Goal: Use online tool/utility: Utilize a website feature to perform a specific function

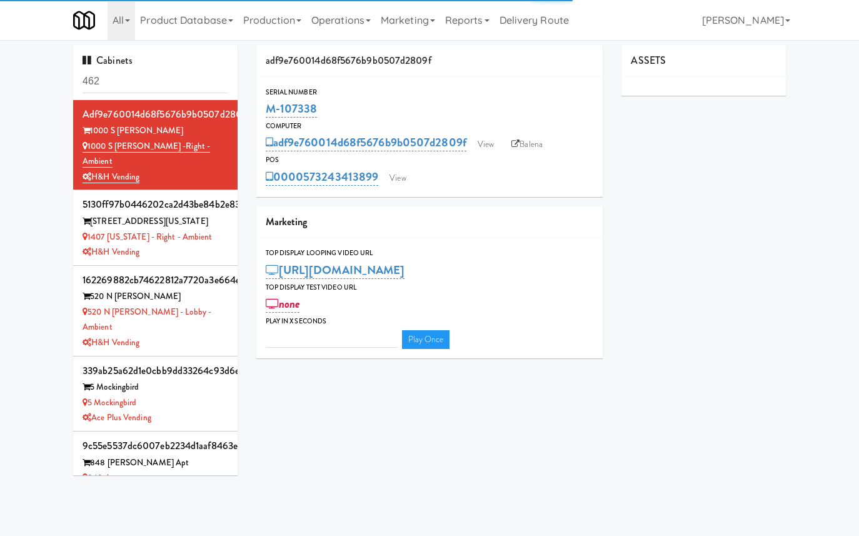
type input "3"
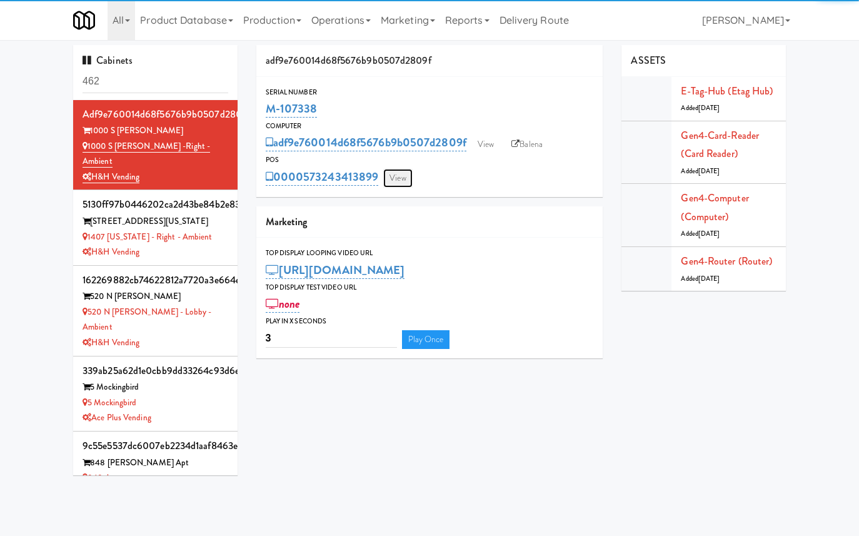
click at [402, 178] on link "View" at bounding box center [397, 178] width 29 height 19
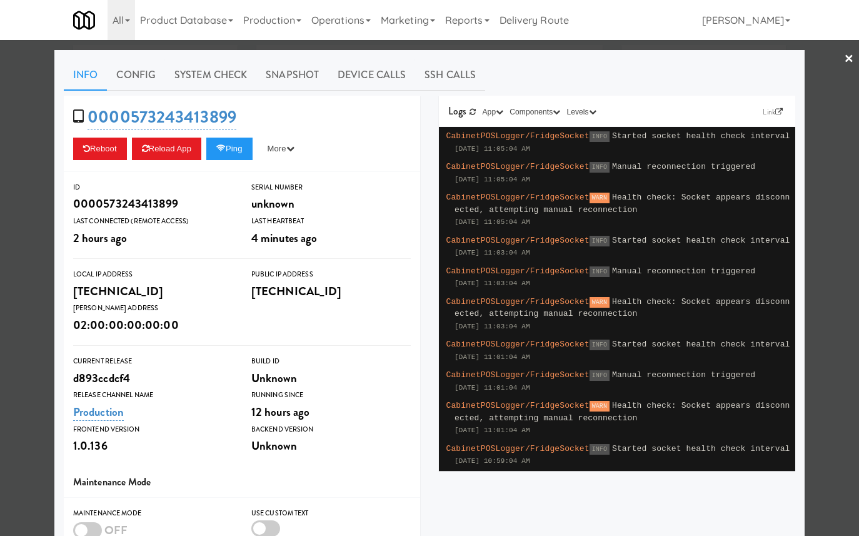
click at [264, 139] on div "Reboot Reload App Ping More Ping Server Restart Server Force Reload App Unlock …" at bounding box center [242, 149] width 338 height 23
click at [246, 146] on button "Ping" at bounding box center [229, 149] width 46 height 23
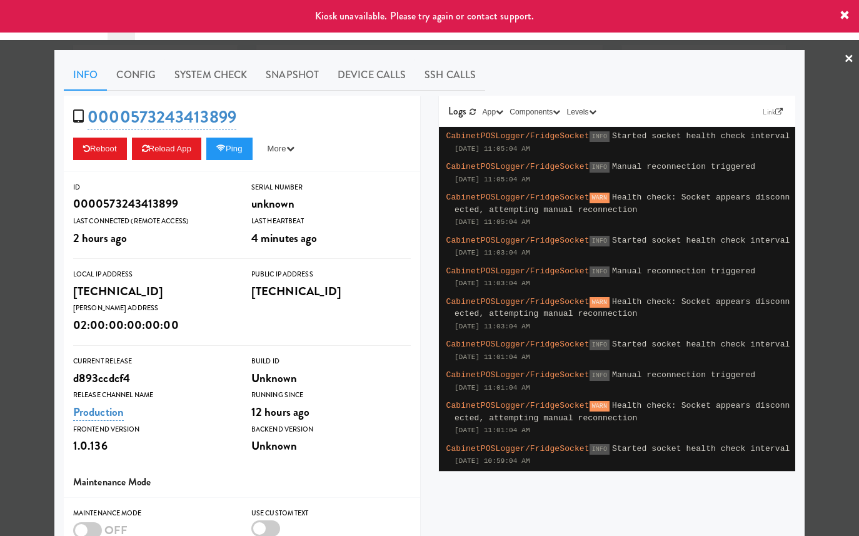
click at [44, 171] on div at bounding box center [429, 268] width 859 height 536
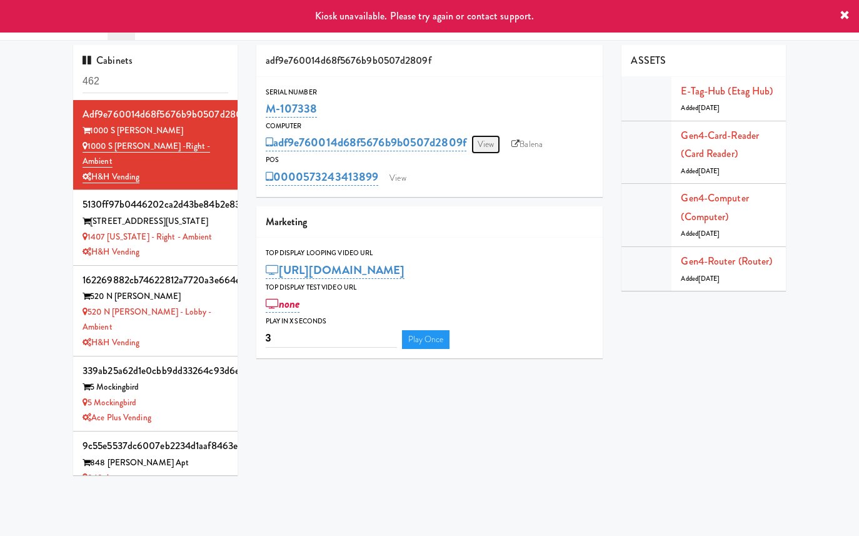
click at [493, 153] on link "View" at bounding box center [485, 144] width 29 height 19
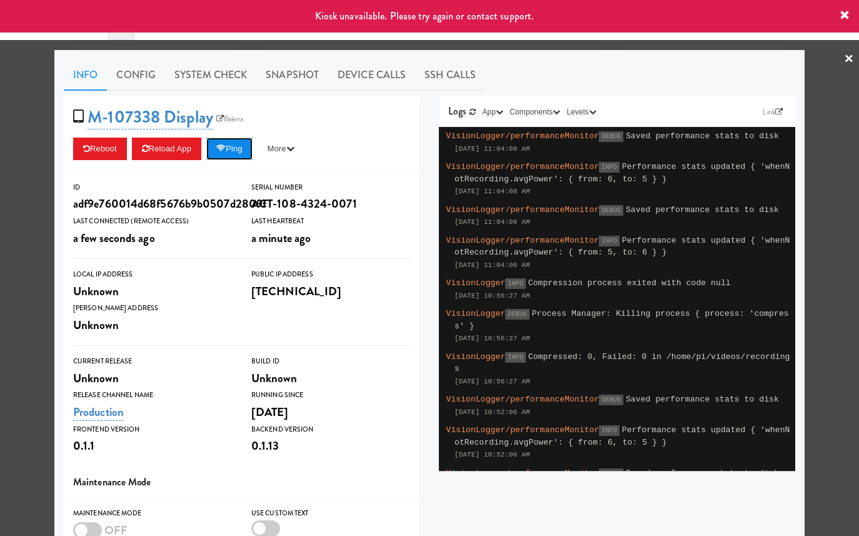
click at [224, 139] on button "Ping" at bounding box center [229, 149] width 46 height 23
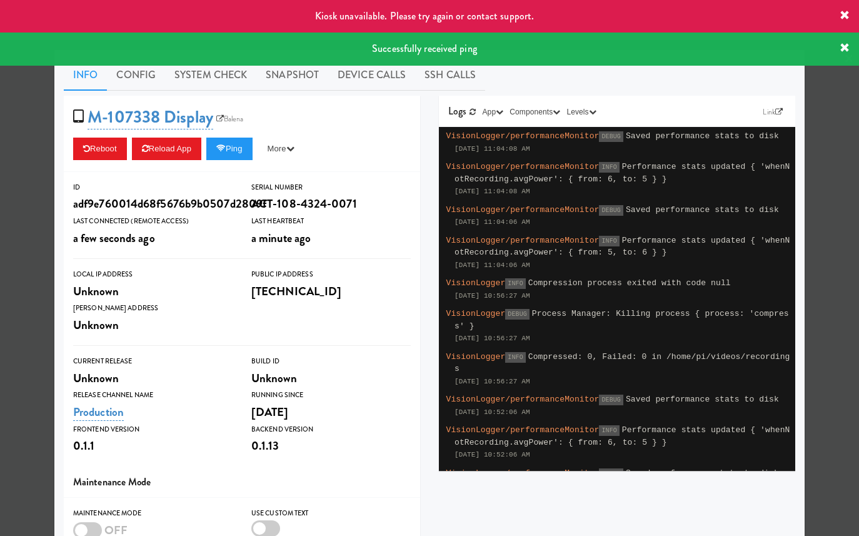
click at [36, 165] on div at bounding box center [429, 268] width 859 height 536
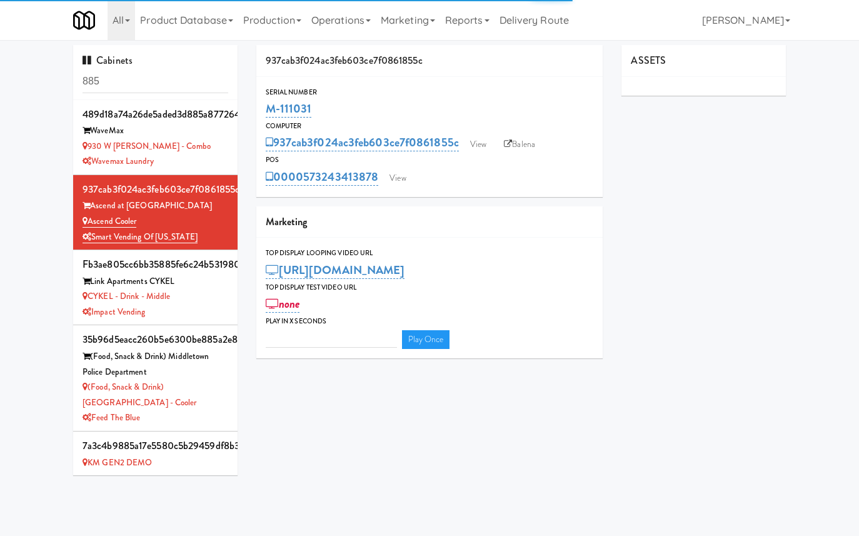
type input "3"
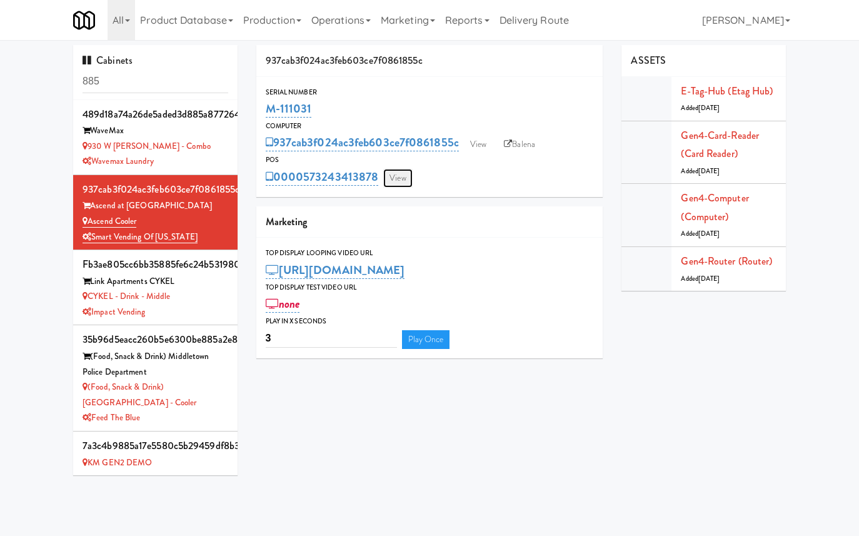
click at [395, 175] on link "View" at bounding box center [397, 178] width 29 height 19
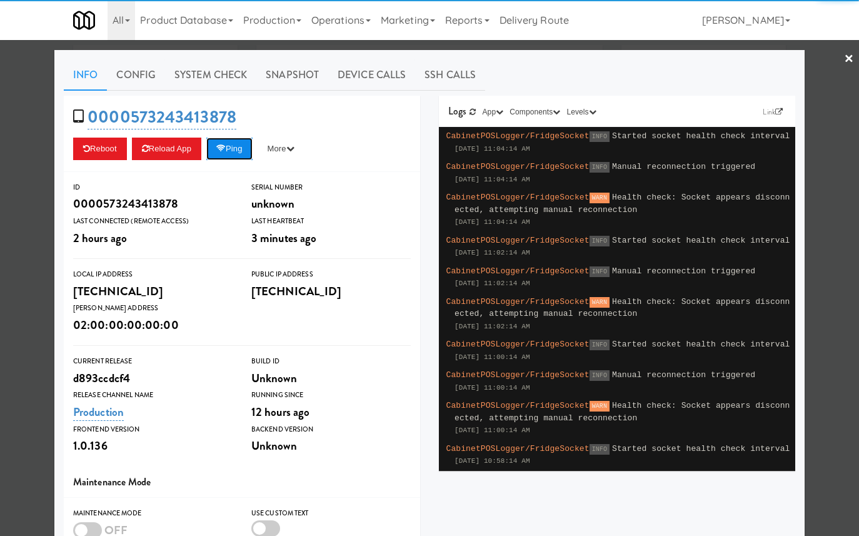
click at [246, 141] on button "Ping" at bounding box center [229, 149] width 46 height 23
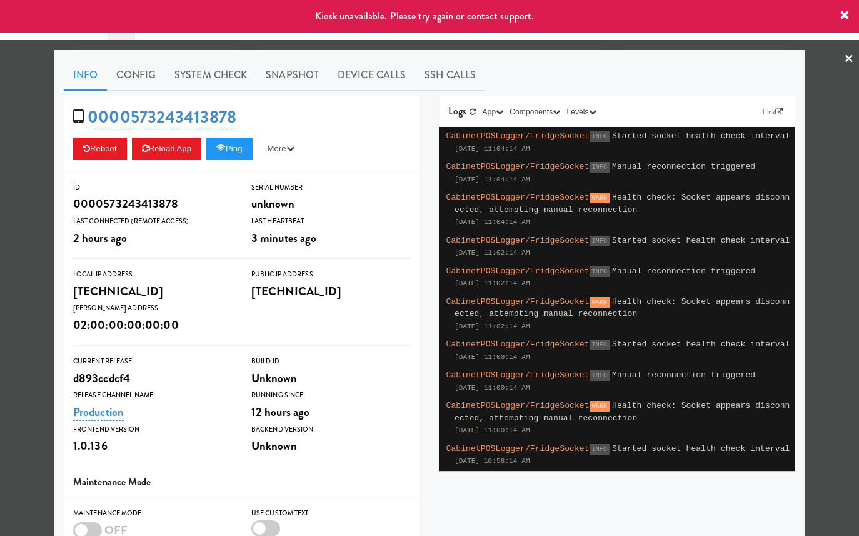
click at [47, 162] on div at bounding box center [429, 268] width 859 height 536
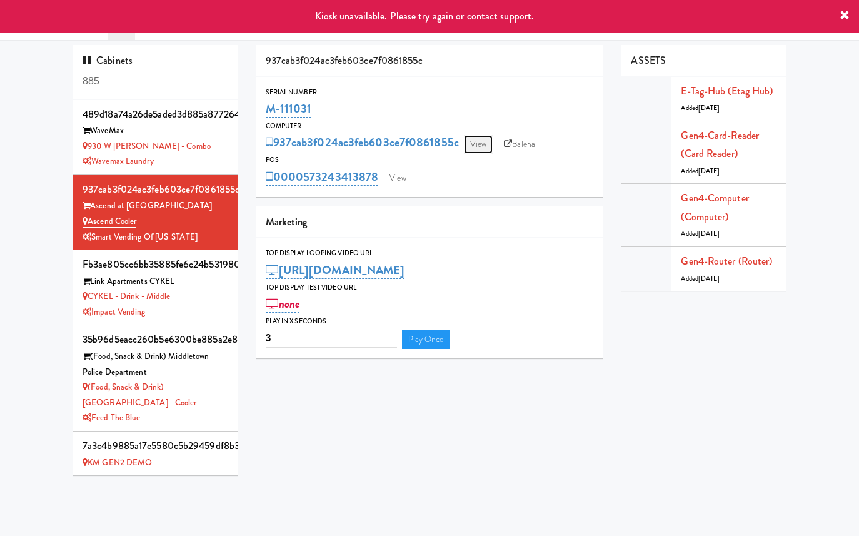
click at [476, 145] on link "View" at bounding box center [478, 144] width 29 height 19
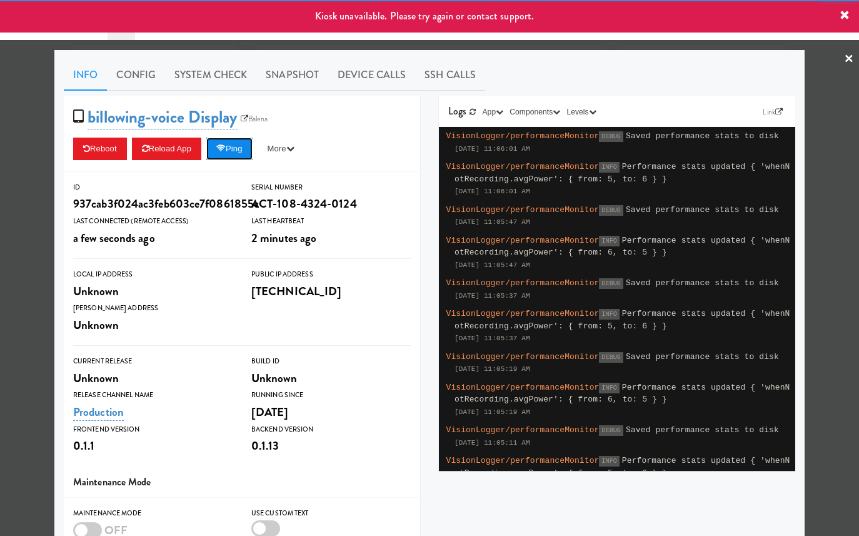
click at [226, 146] on icon at bounding box center [220, 148] width 9 height 8
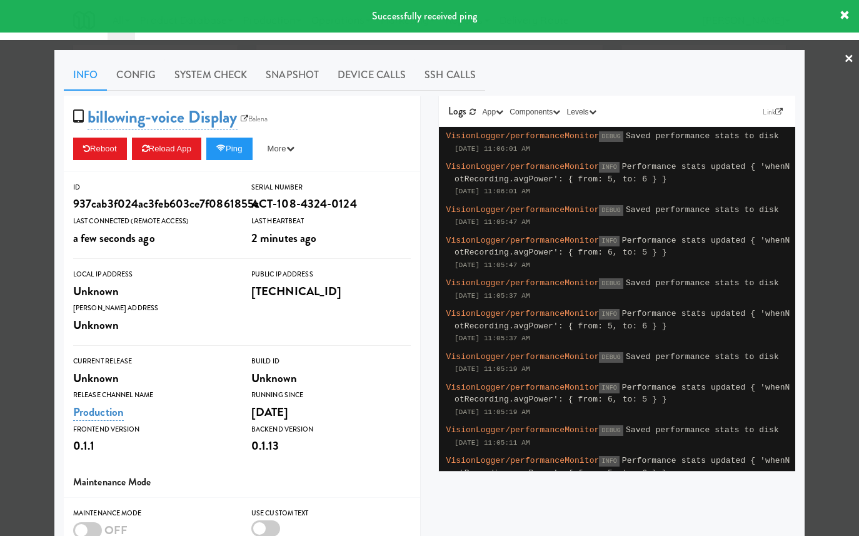
click at [17, 163] on div at bounding box center [429, 268] width 859 height 536
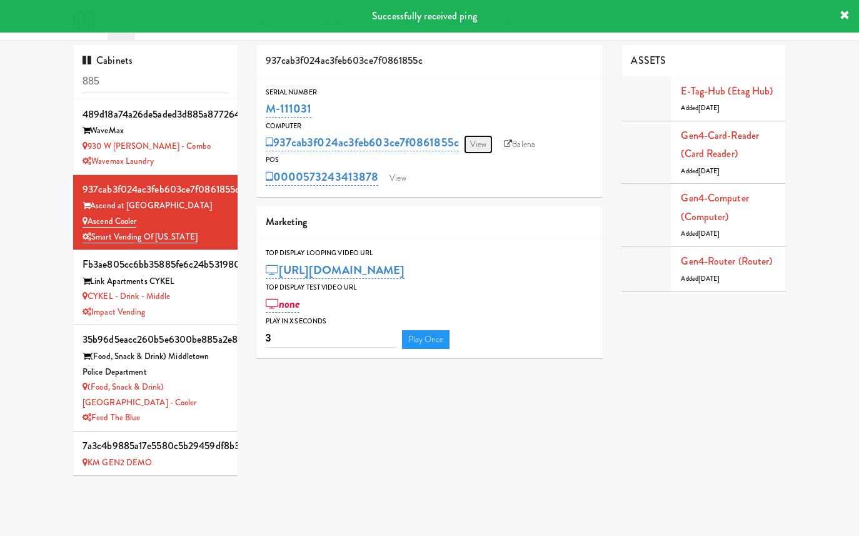
click at [484, 153] on link "View" at bounding box center [478, 144] width 29 height 19
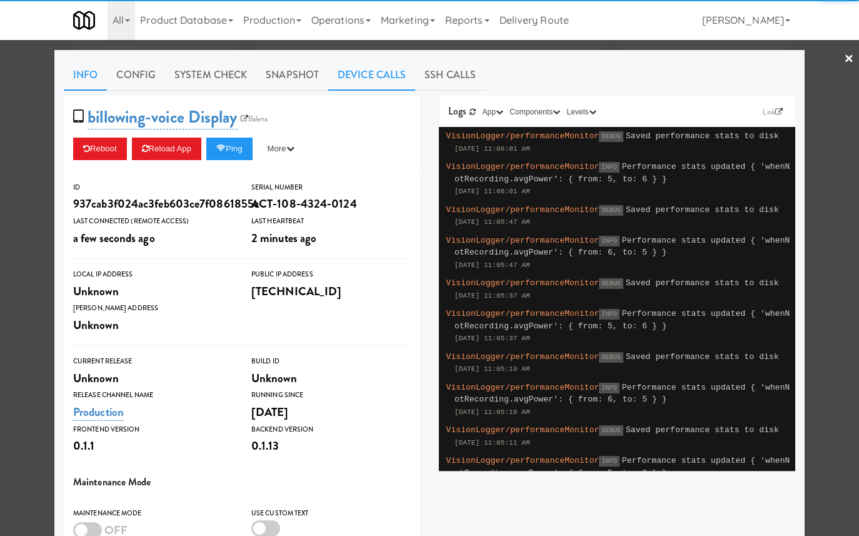
click at [370, 76] on link "Device Calls" at bounding box center [371, 74] width 87 height 31
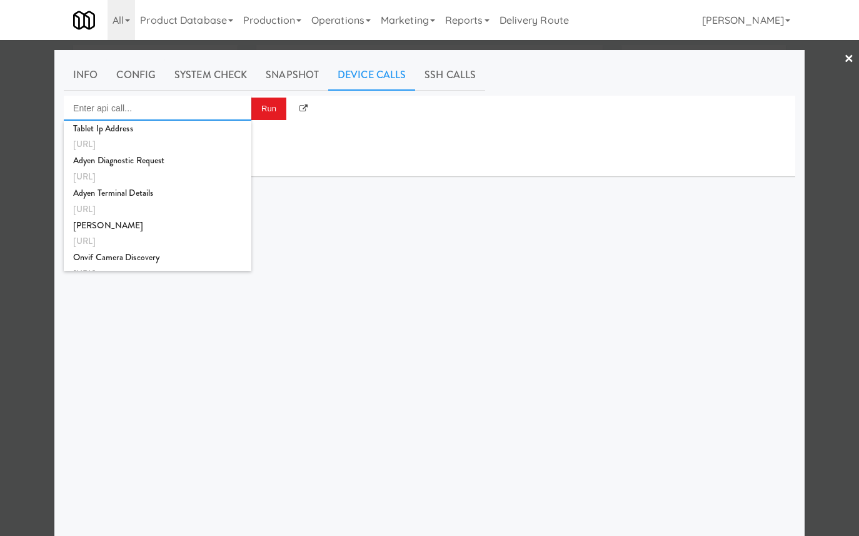
click at [196, 101] on input "Enter api call..." at bounding box center [158, 108] width 188 height 25
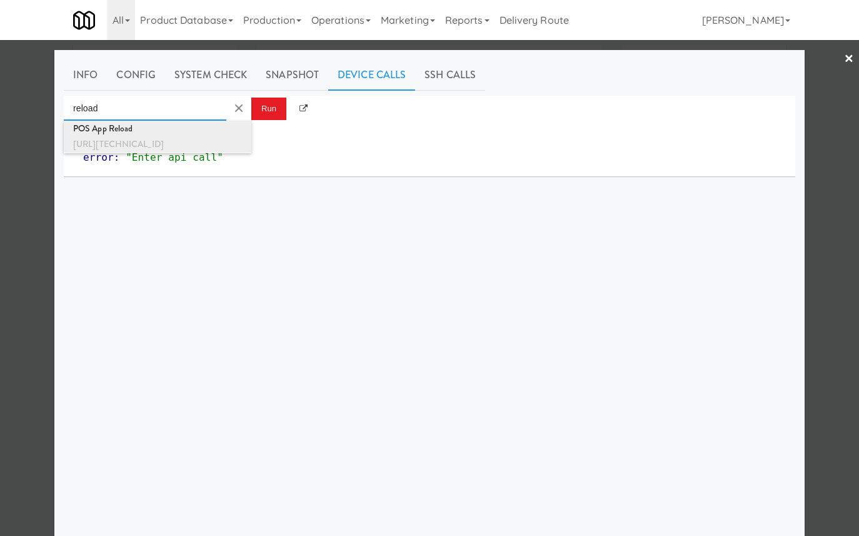
click at [199, 134] on div "POS App Reload" at bounding box center [157, 129] width 169 height 16
type input "POS App Reload"
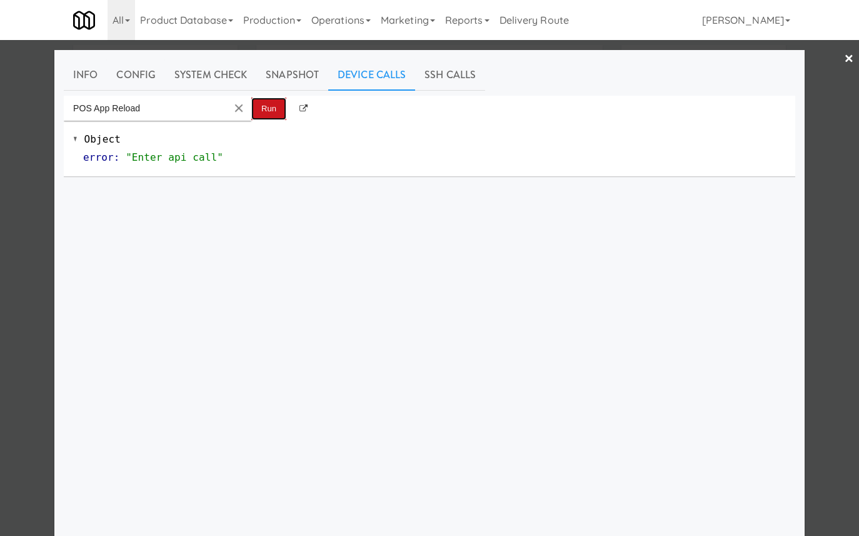
click at [266, 109] on button "Run" at bounding box center [268, 109] width 35 height 23
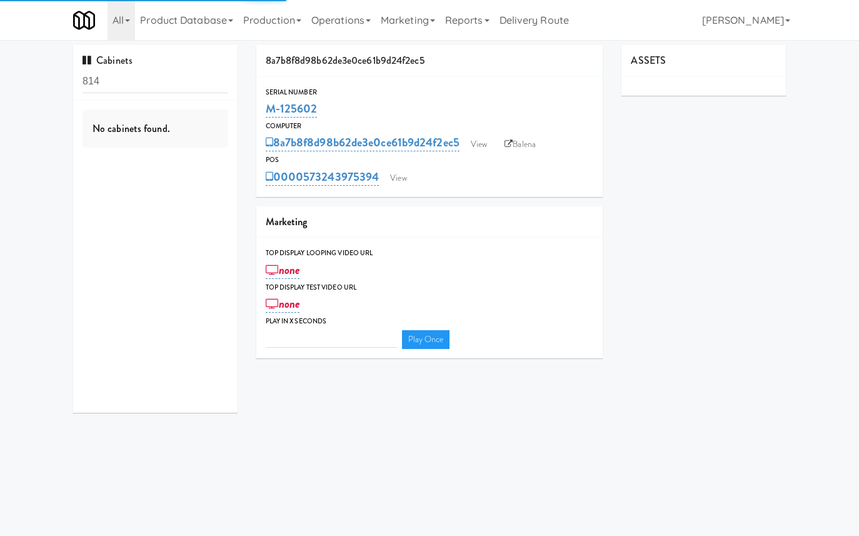
type input "3"
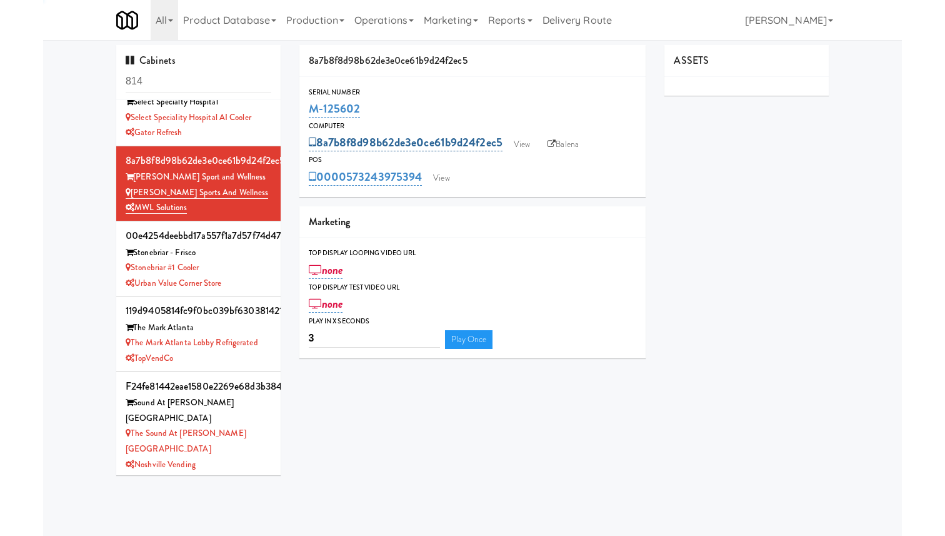
scroll to position [1050, 0]
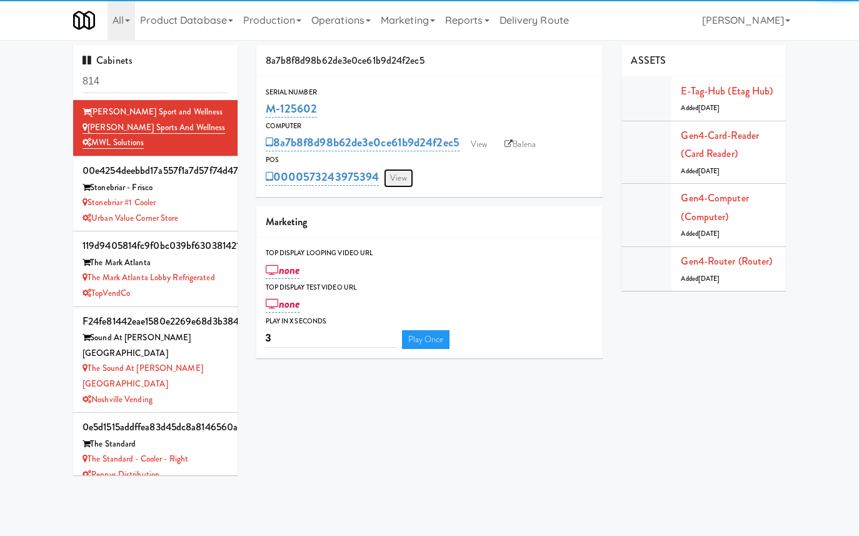
click at [406, 181] on link "View" at bounding box center [398, 178] width 29 height 19
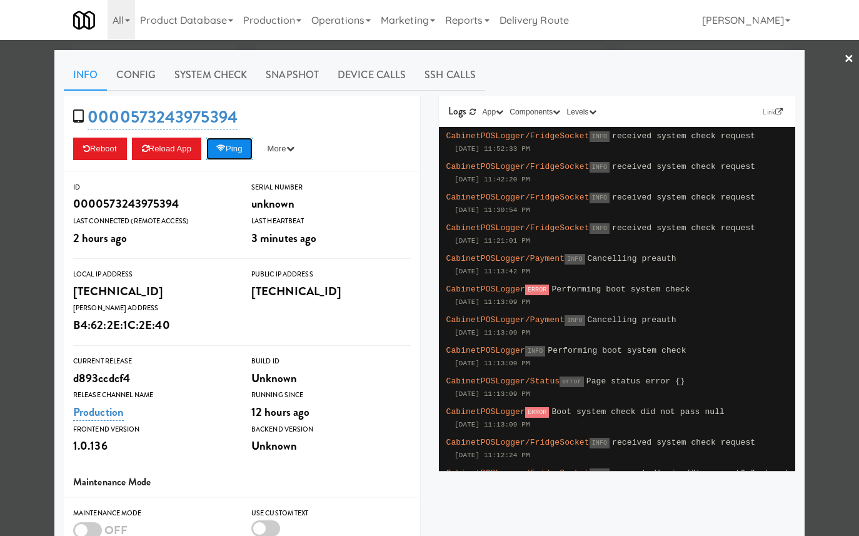
click at [246, 148] on button "Ping" at bounding box center [229, 149] width 46 height 23
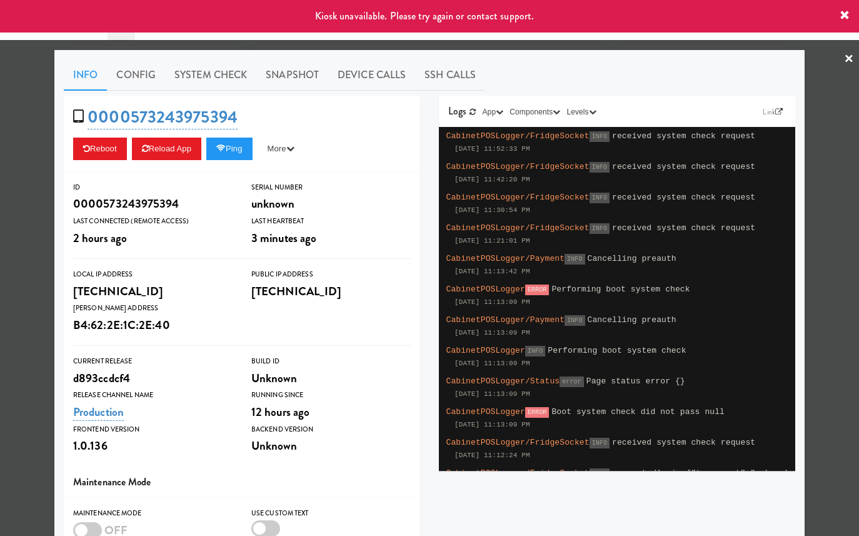
click at [31, 174] on div at bounding box center [429, 268] width 859 height 536
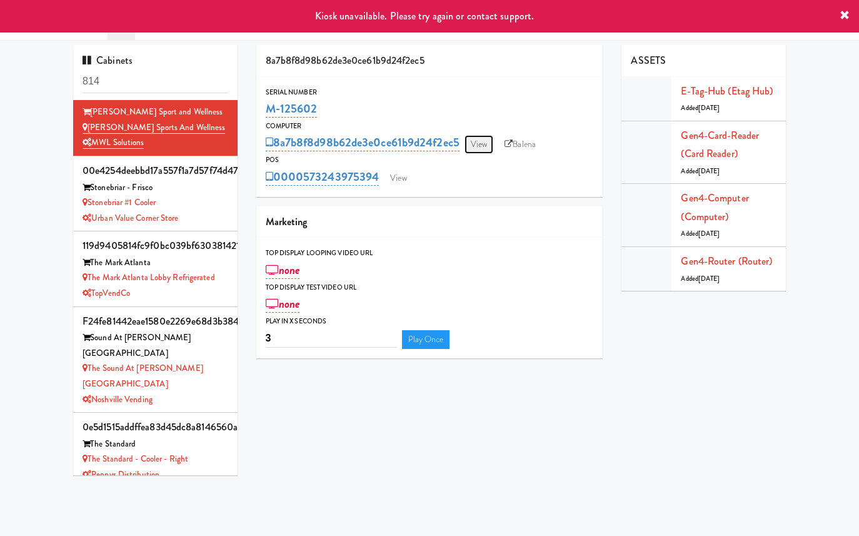
click at [476, 142] on link "View" at bounding box center [478, 144] width 29 height 19
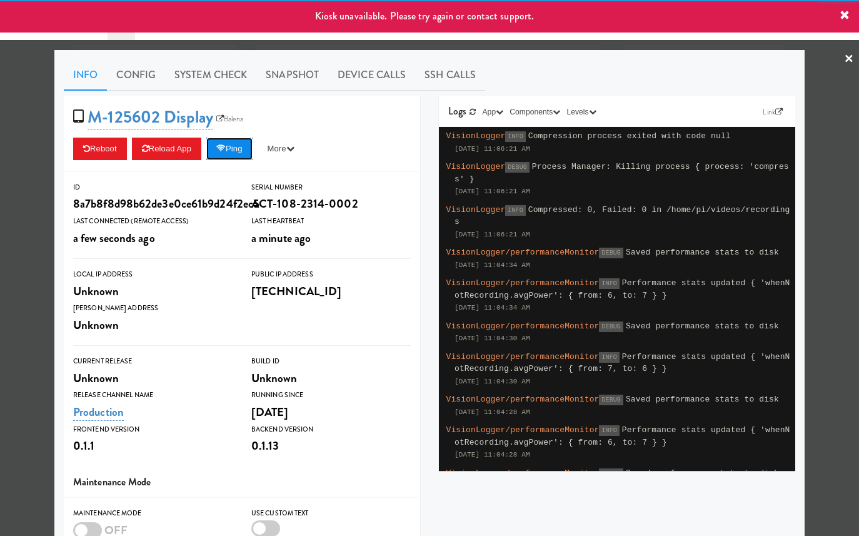
click at [249, 143] on button "Ping" at bounding box center [229, 149] width 46 height 23
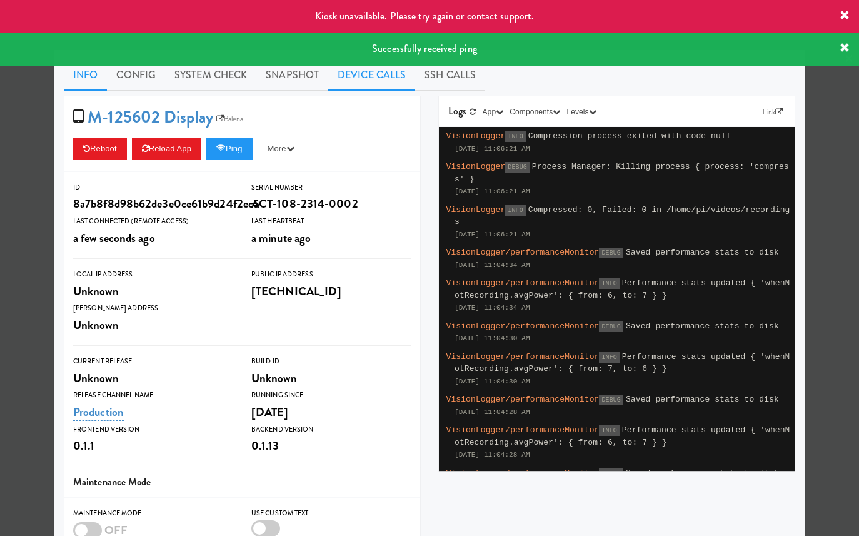
click at [369, 67] on link "Device Calls" at bounding box center [371, 74] width 87 height 31
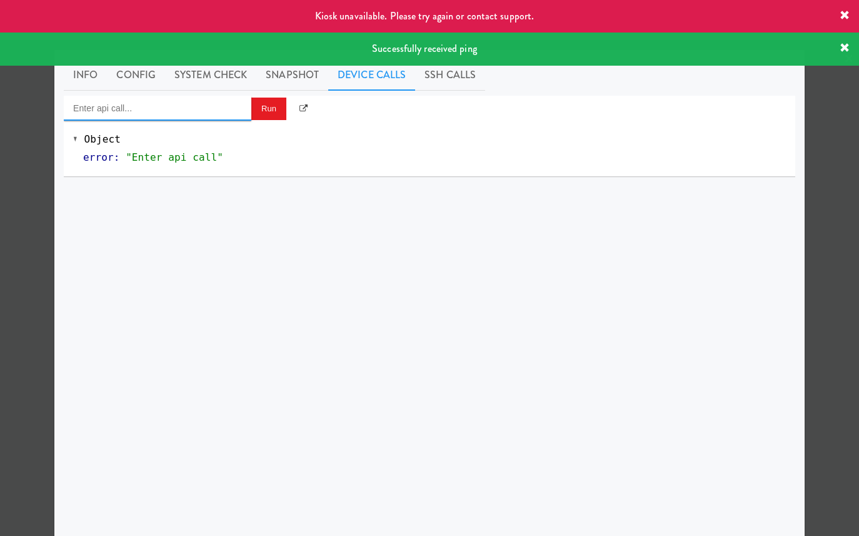
click at [206, 116] on input "Enter api call..." at bounding box center [158, 108] width 188 height 25
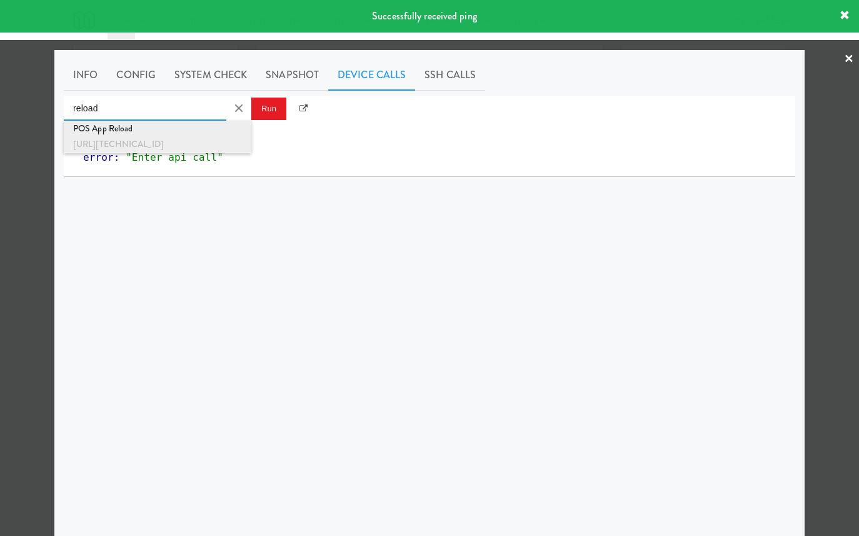
click at [204, 148] on div "http://192.168.11.4:3000/app/reload" at bounding box center [157, 144] width 169 height 16
type input "POS App Reload"
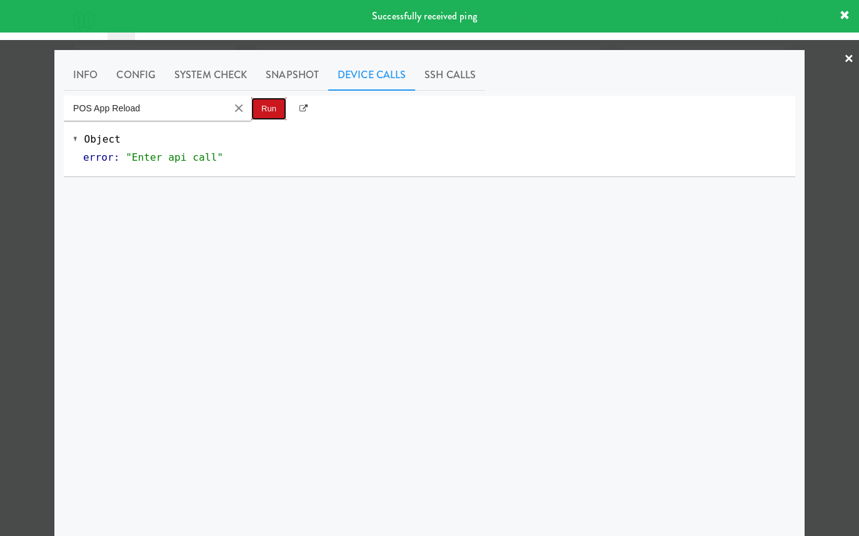
click at [267, 112] on button "Run" at bounding box center [268, 109] width 35 height 23
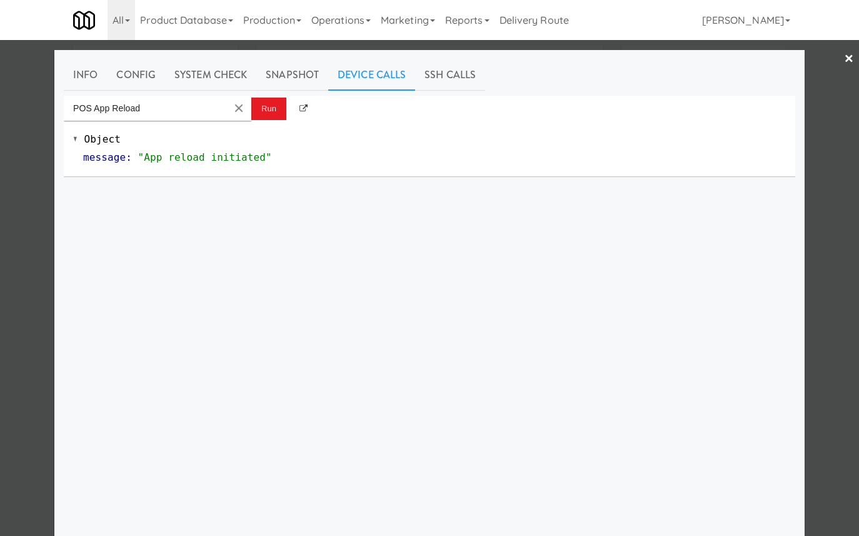
click at [34, 169] on div at bounding box center [429, 268] width 859 height 536
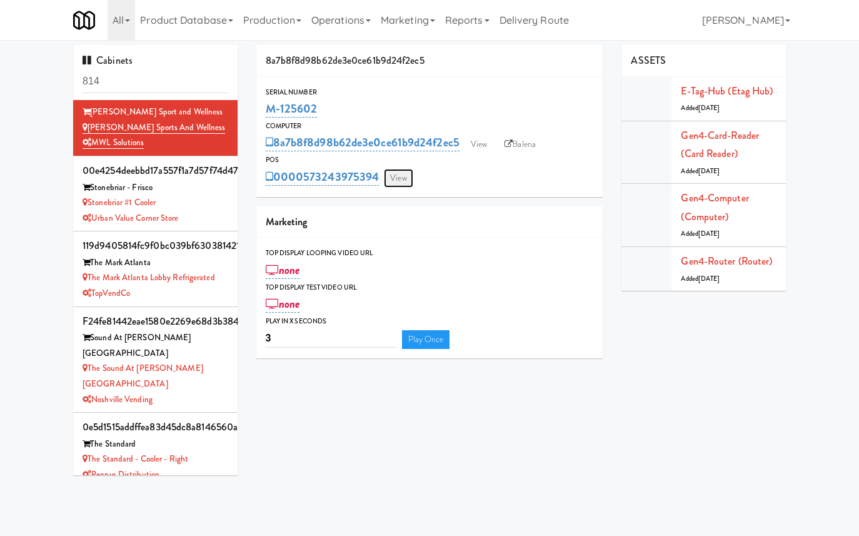
click at [401, 181] on link "View" at bounding box center [398, 178] width 29 height 19
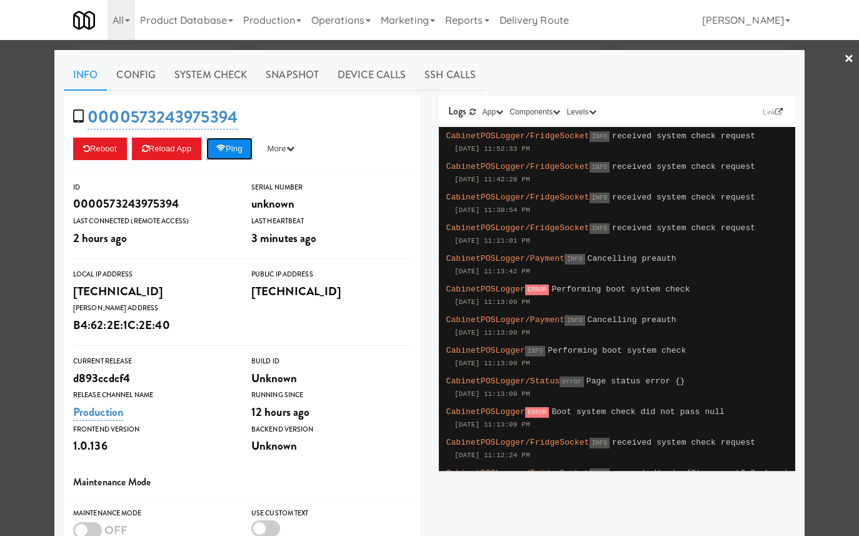
click at [243, 144] on button "Ping" at bounding box center [229, 149] width 46 height 23
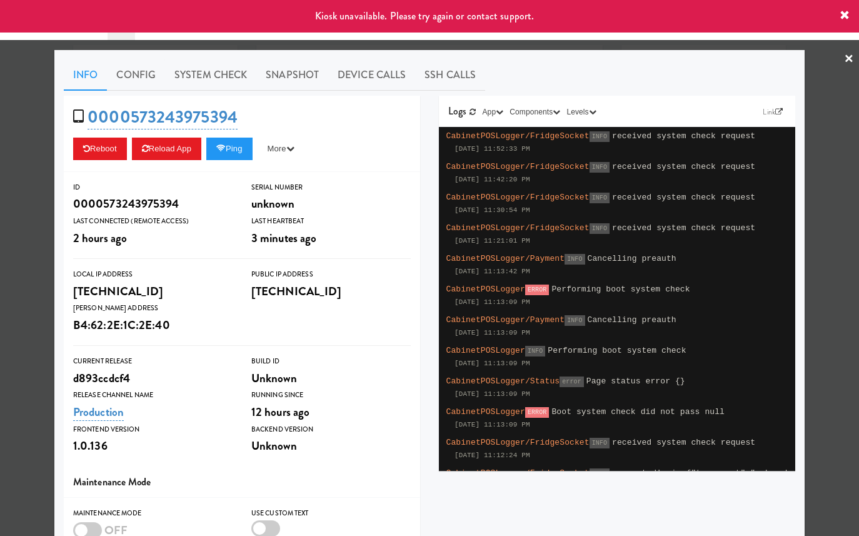
click at [31, 173] on div at bounding box center [429, 268] width 859 height 536
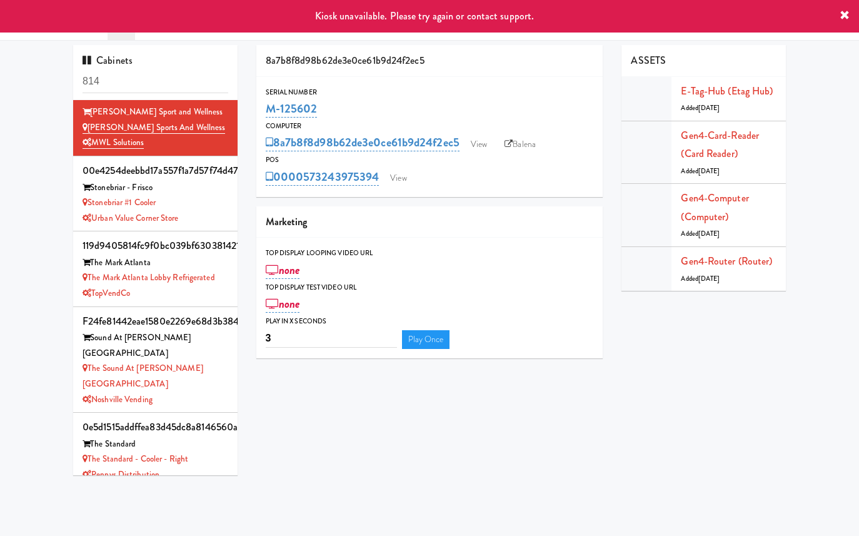
click at [393, 167] on div "0000573243975394 View" at bounding box center [430, 176] width 328 height 21
click at [397, 174] on link "View" at bounding box center [398, 178] width 29 height 19
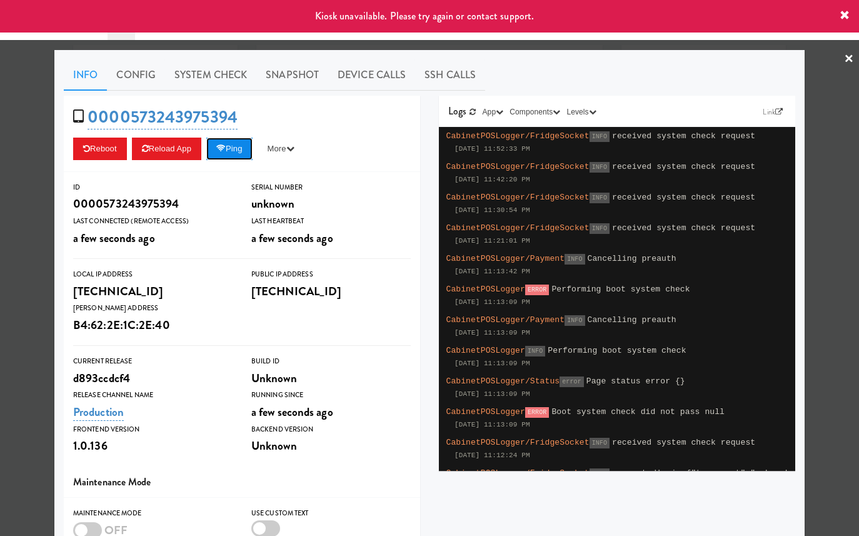
click at [244, 150] on button "Ping" at bounding box center [229, 149] width 46 height 23
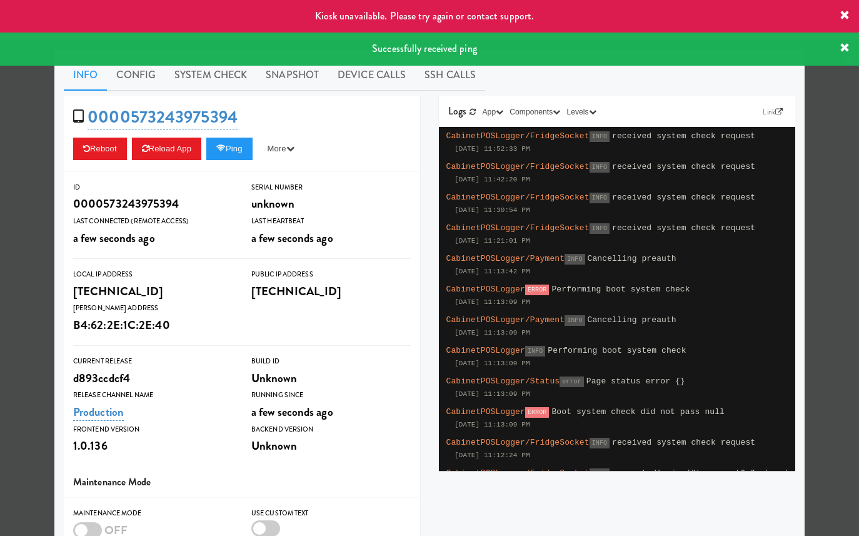
click at [23, 169] on div at bounding box center [429, 268] width 859 height 536
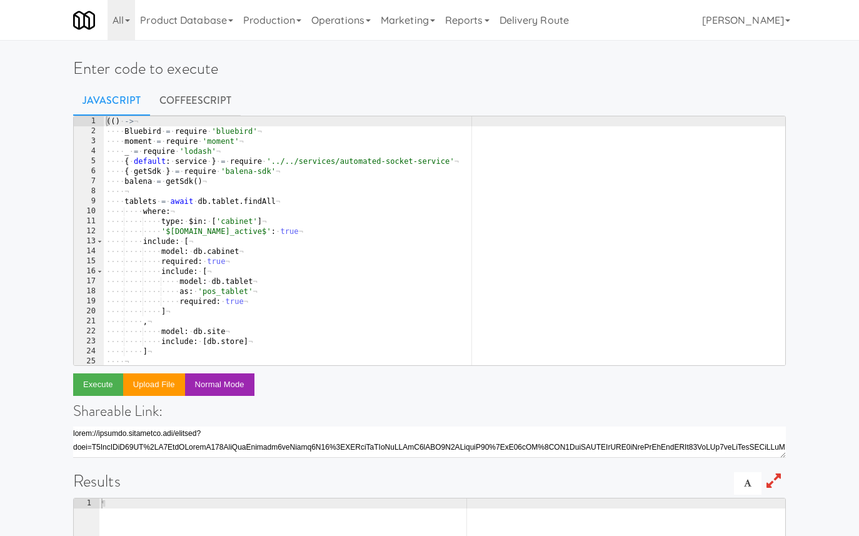
click at [307, 189] on div "(( ) · -> ¬ ···· Bluebird · = · require · 'bluebird' ¬ ···· moment · = · requir…" at bounding box center [444, 250] width 681 height 269
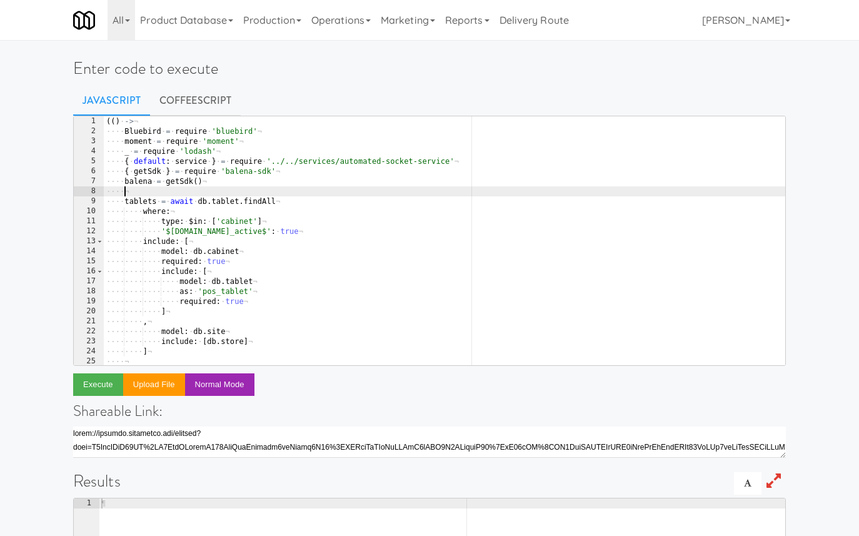
paste textarea
type textarea ")()"
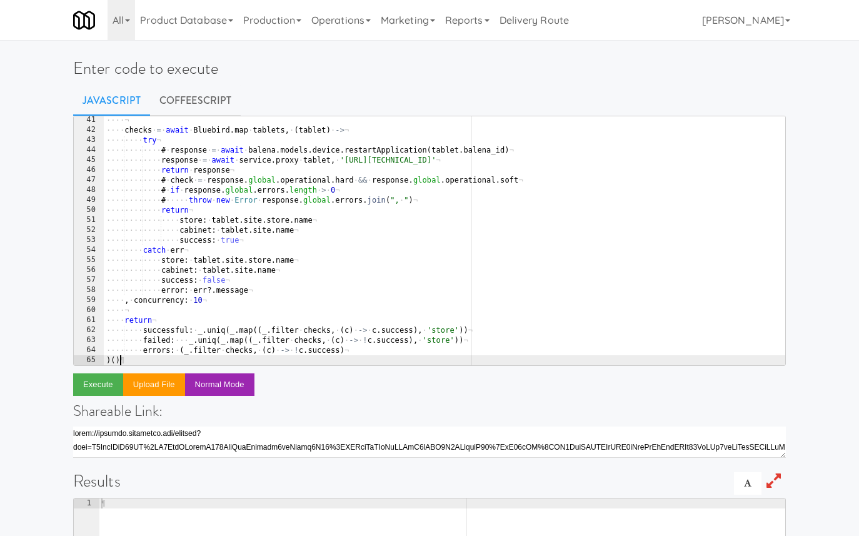
scroll to position [401, 0]
click at [169, 101] on link "CoffeeScript" at bounding box center [195, 100] width 91 height 31
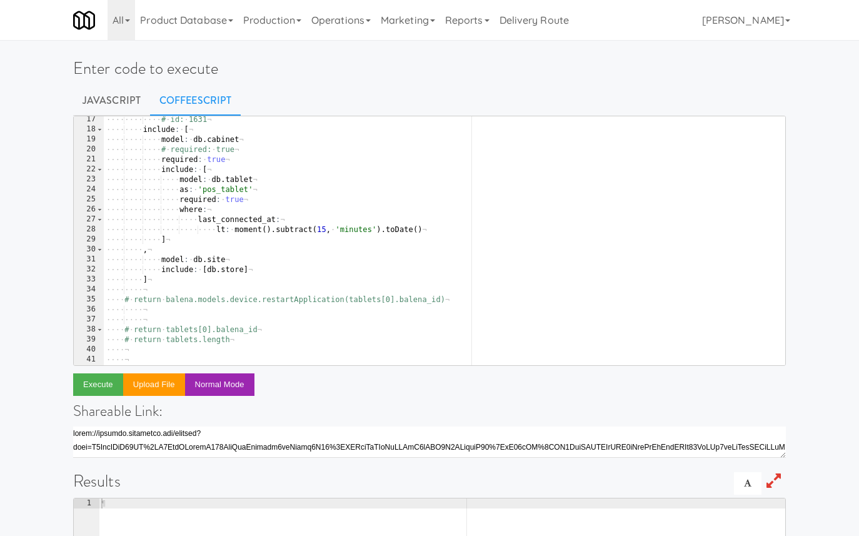
scroll to position [163, 0]
click at [221, 334] on div "···· ···· ···· # · id: · 1631 ¬ ···· ···· include : · [ ¬ ···· ···· ···· model …" at bounding box center [444, 247] width 681 height 269
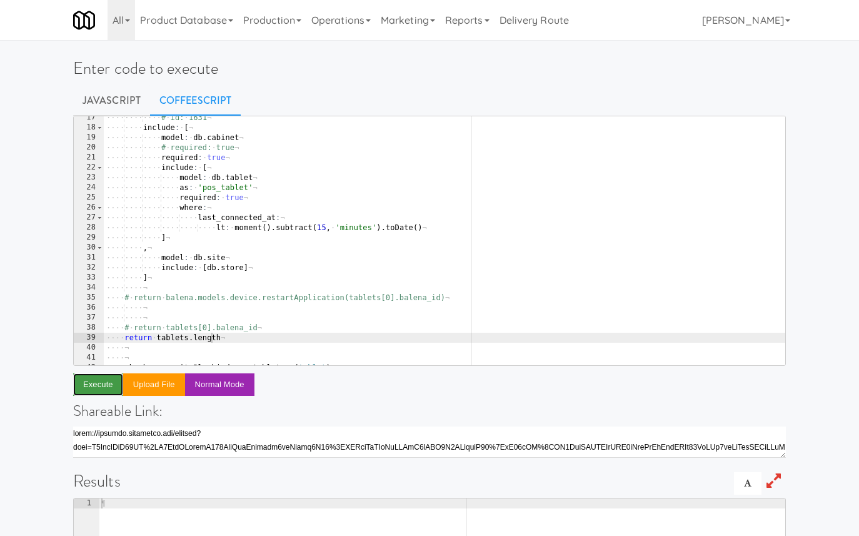
click at [104, 386] on button "Execute" at bounding box center [98, 384] width 50 height 23
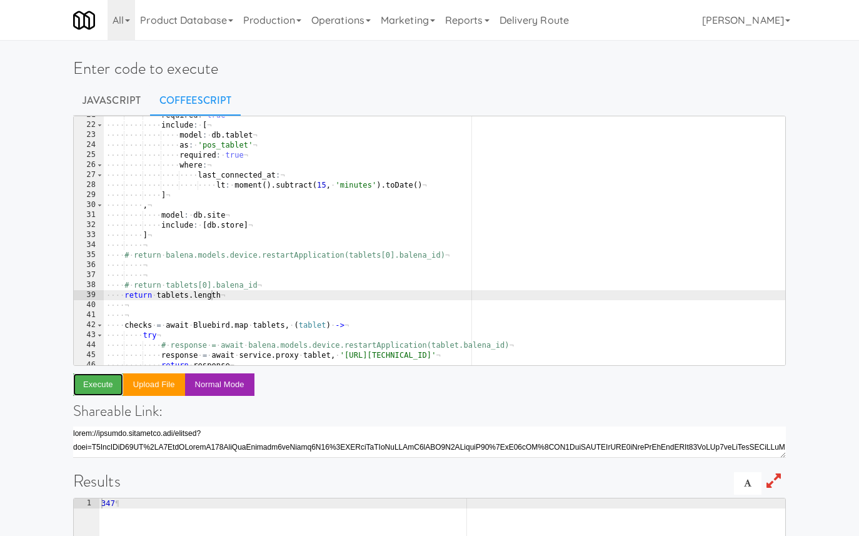
scroll to position [208, 0]
click at [233, 294] on div "···· ···· ···· required : · true ¬ ···· ···· ···· include : · [ ¬ ···· ···· ···…" at bounding box center [444, 243] width 681 height 269
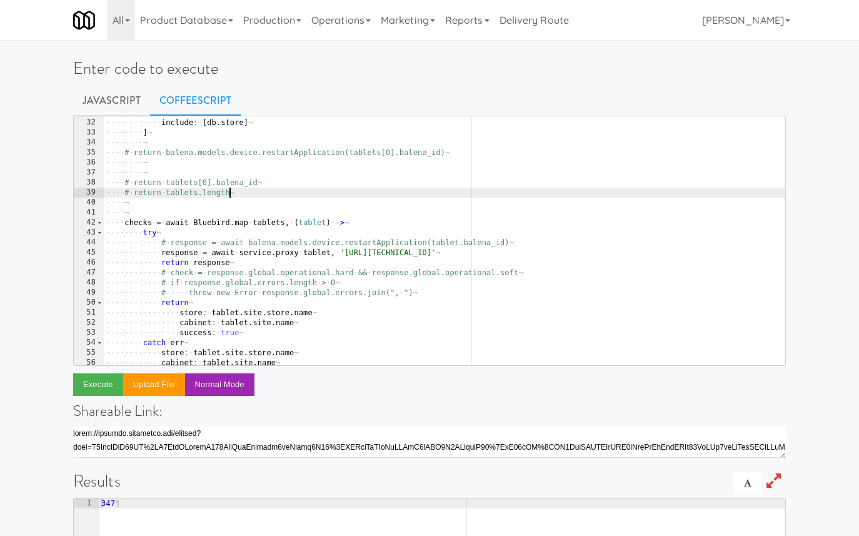
scroll to position [310, 0]
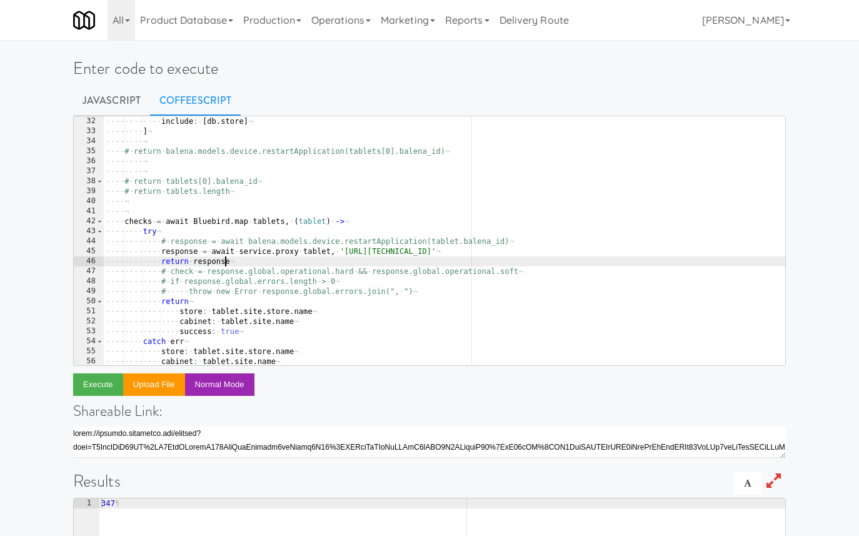
click at [226, 263] on div "···· ···· ···· include : · [ db . store ] ¬ ···· ···· ] ¬ ···· ···· ¬ ···· # · …" at bounding box center [444, 250] width 681 height 269
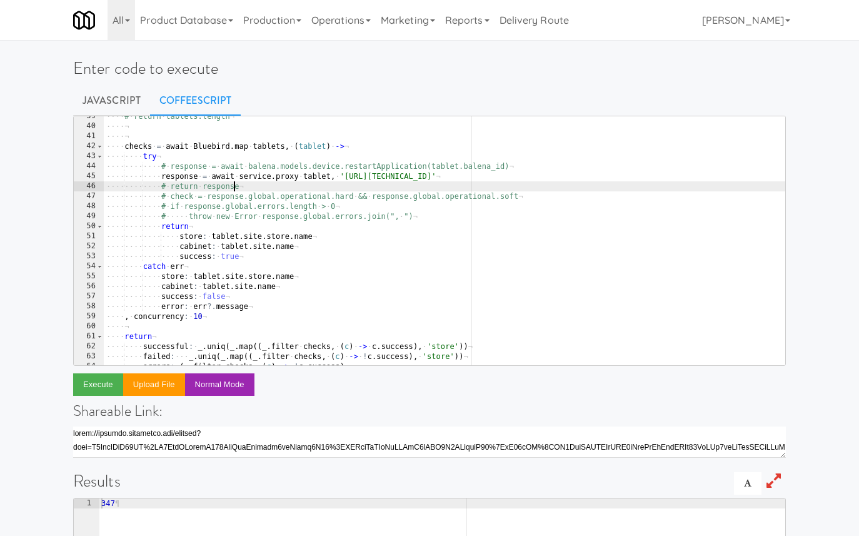
scroll to position [401, 0]
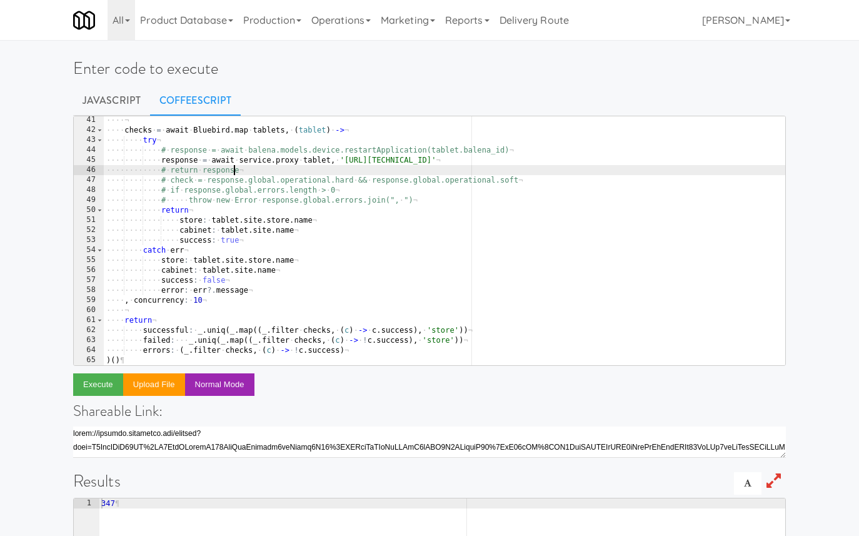
click at [204, 301] on div "···· ¬ ···· checks · = · await · Bluebird . map · tablets , · ( tablet ) · -> ¬…" at bounding box center [444, 249] width 681 height 269
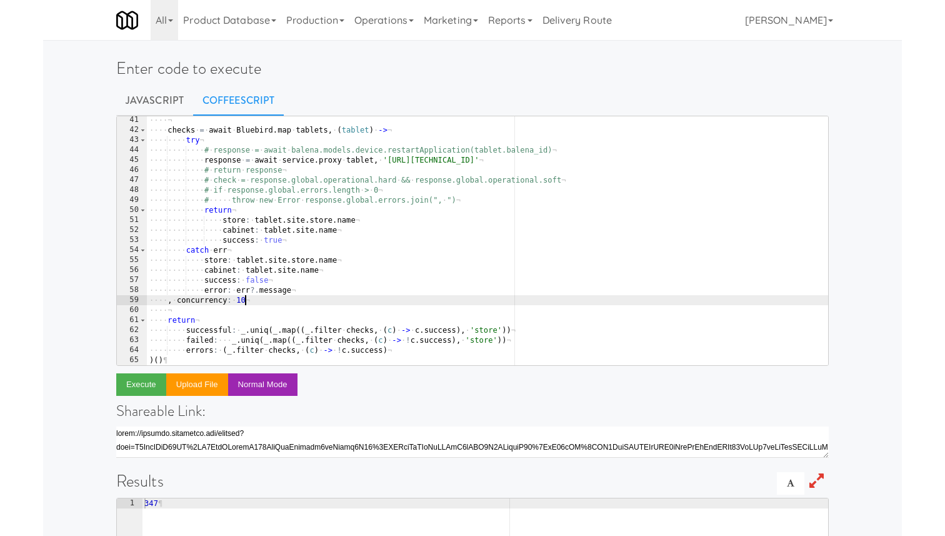
scroll to position [0, 8]
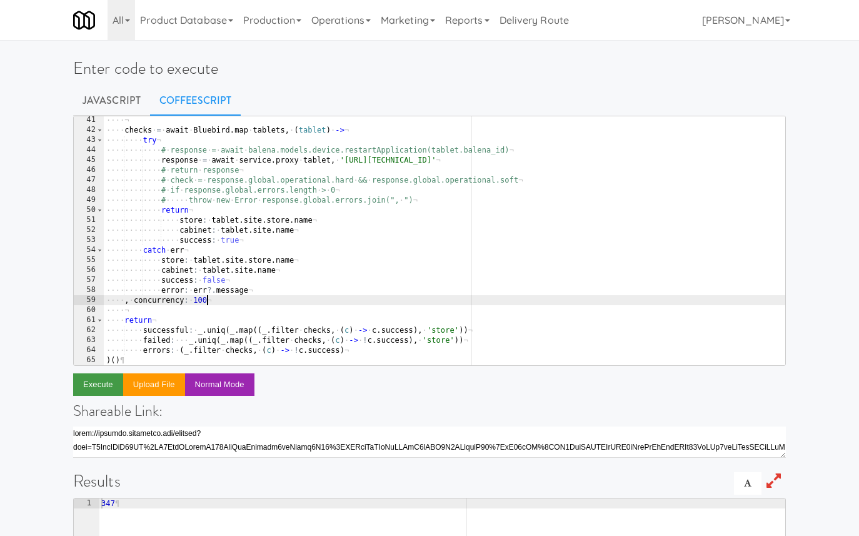
type textarea ", concurrency: 100"
click at [101, 384] on button "Execute" at bounding box center [98, 384] width 50 height 23
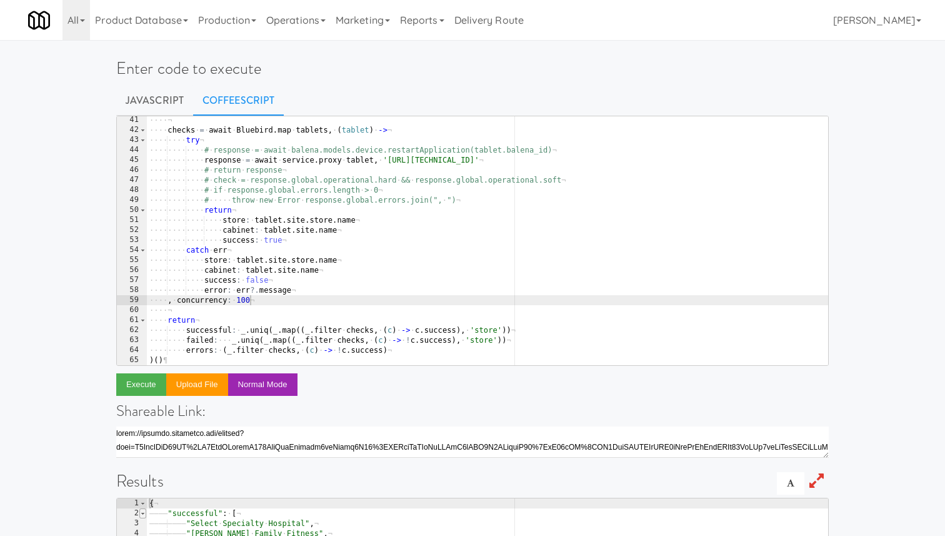
type textarea "{"
click at [144, 513] on span at bounding box center [142, 513] width 7 height 10
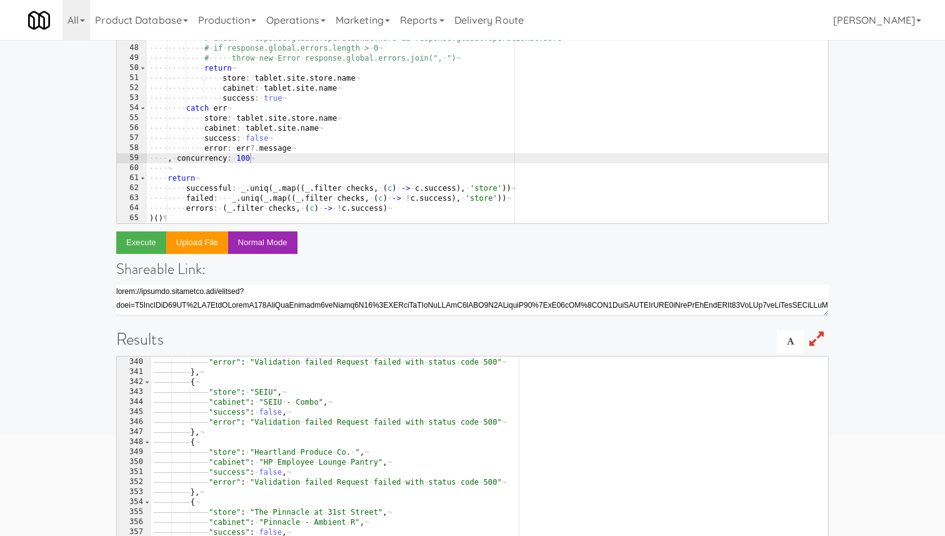
scroll to position [0, 0]
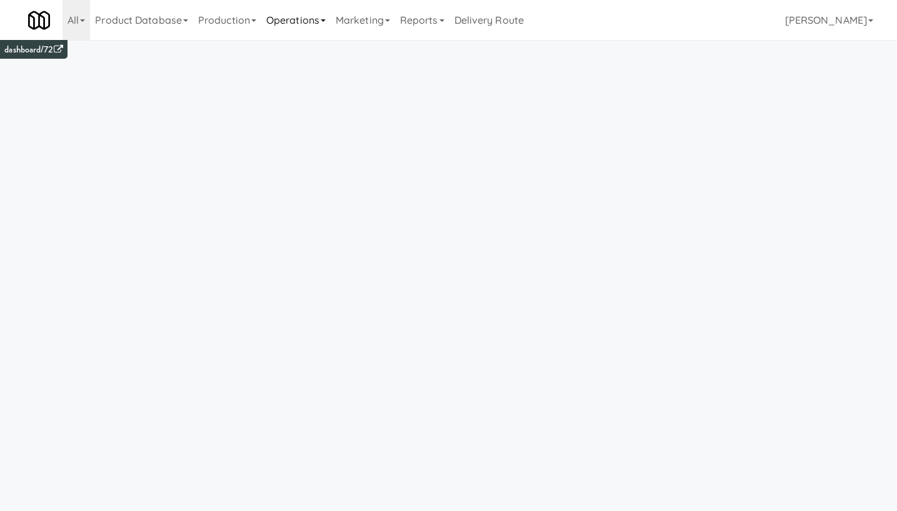
click at [304, 24] on link "Operations" at bounding box center [295, 20] width 69 height 40
